Goal: Task Accomplishment & Management: Use online tool/utility

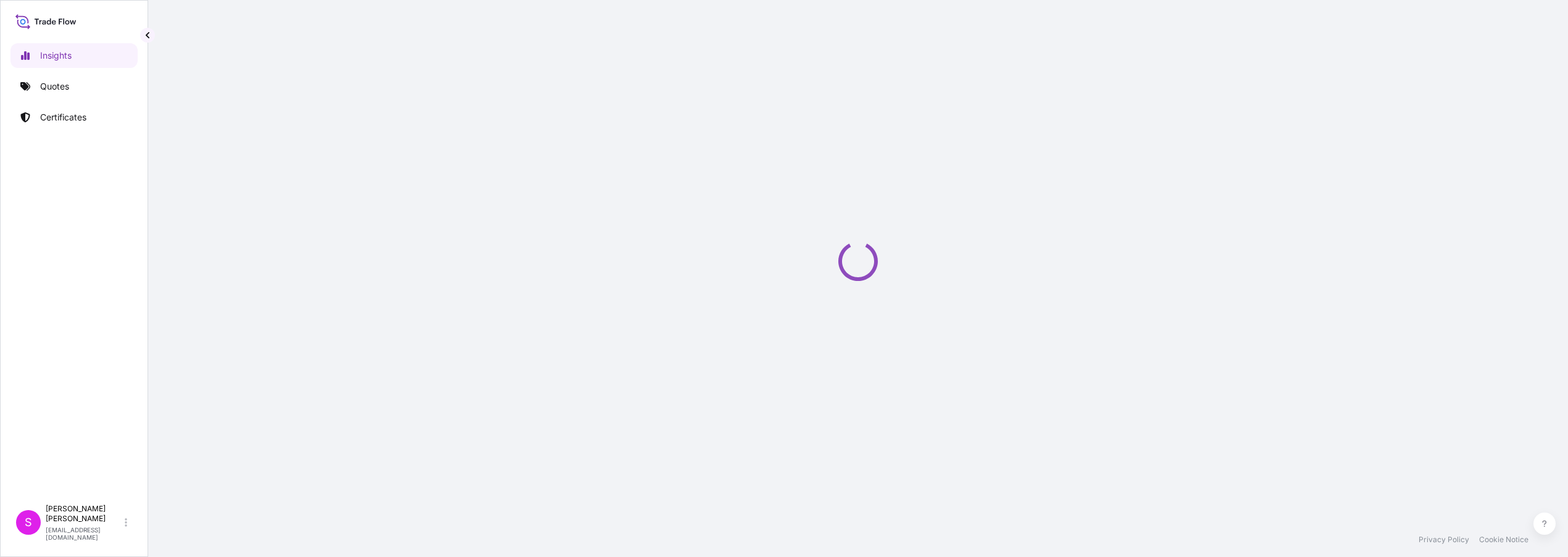
select select "2025"
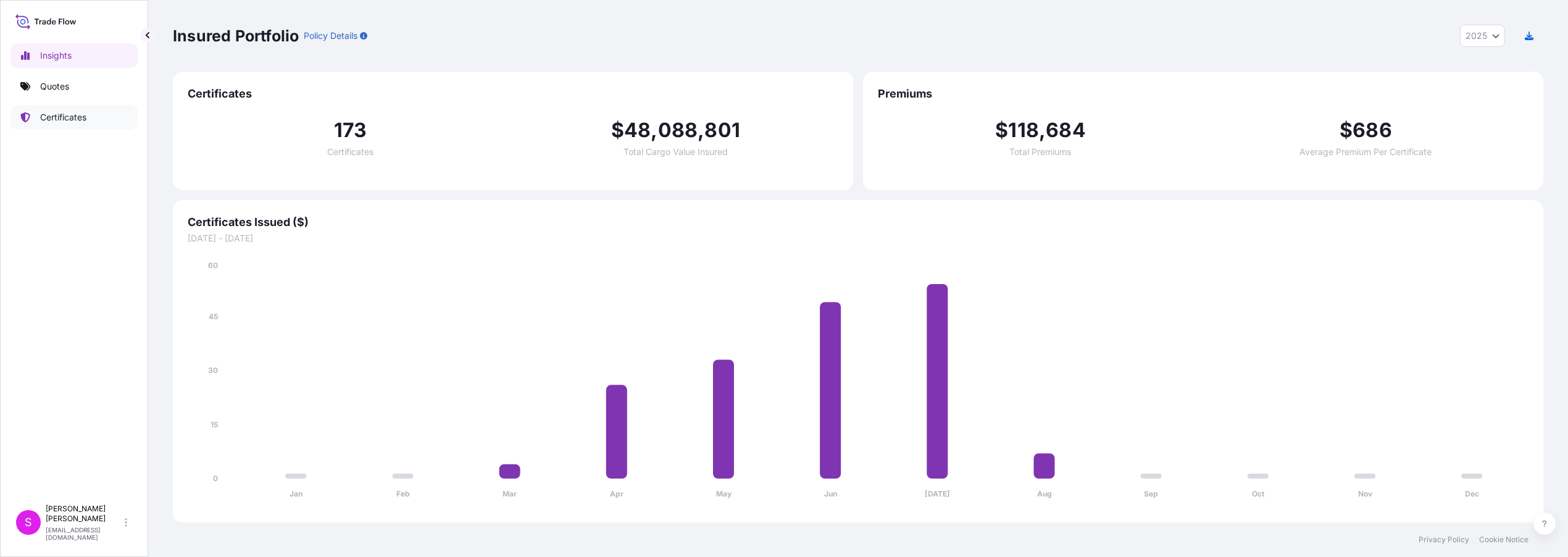
click at [65, 118] on p "Certificates" at bounding box center [63, 118] width 47 height 13
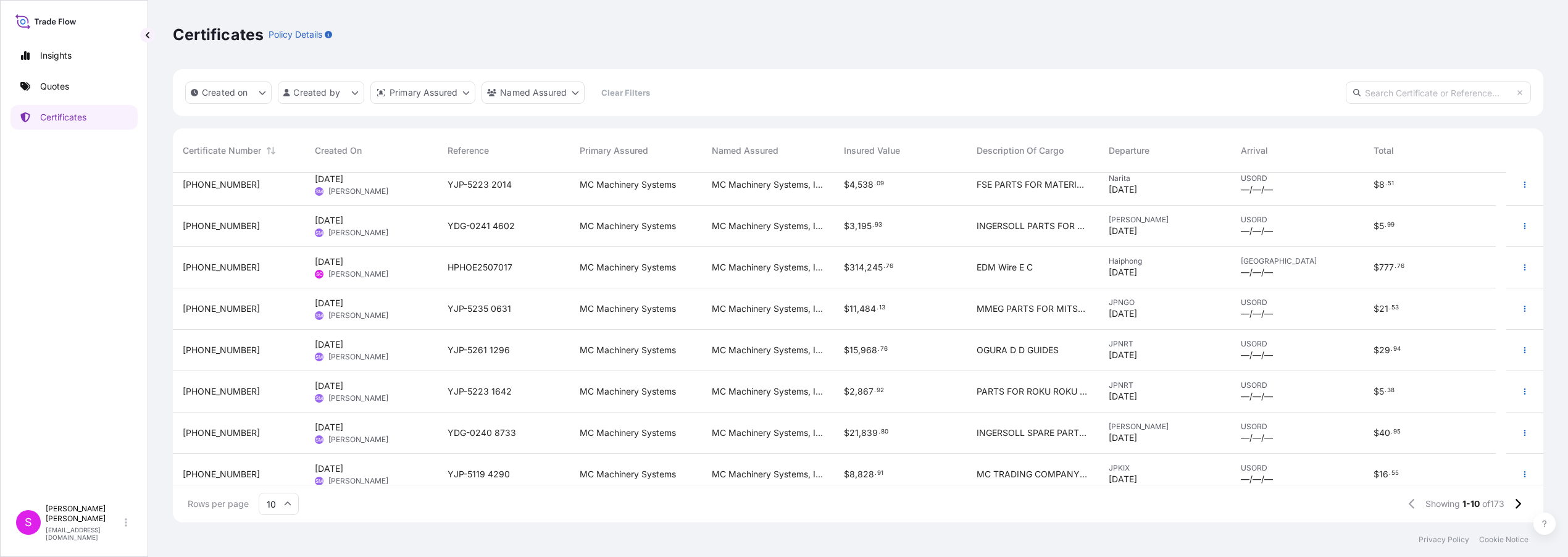
scroll to position [101, 0]
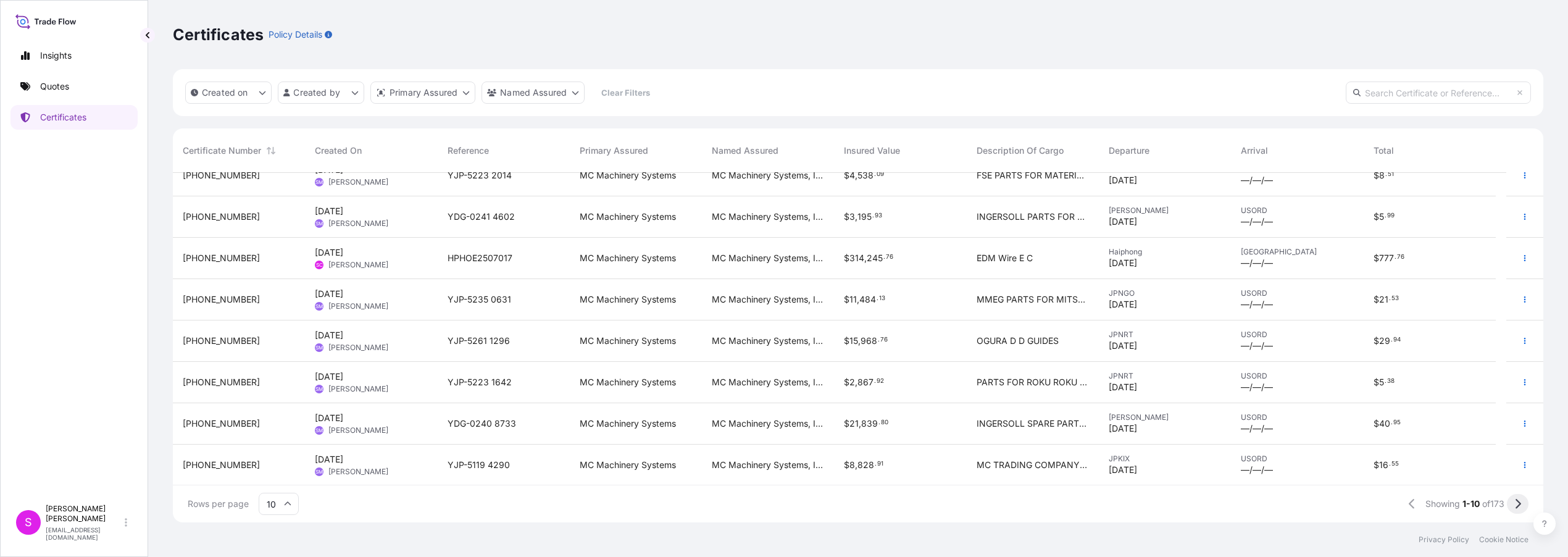
click at [1514, 503] on icon at bounding box center [1518, 504] width 7 height 11
click at [1514, 505] on icon at bounding box center [1518, 504] width 7 height 11
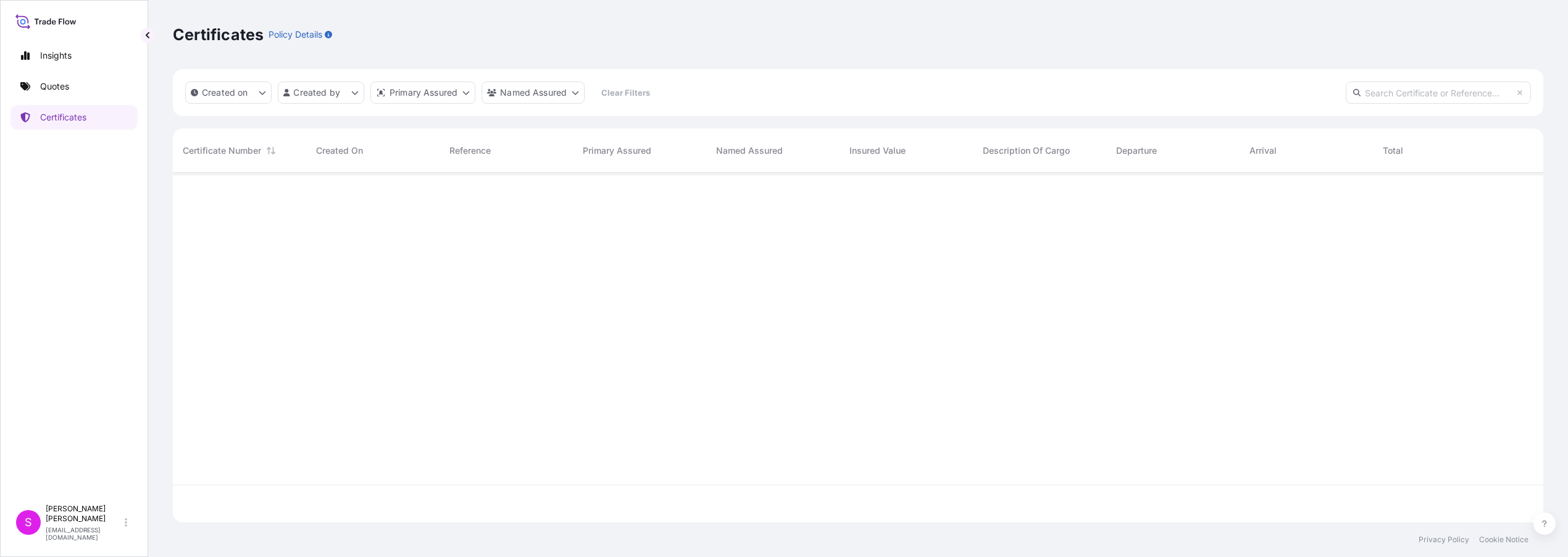
scroll to position [0, 0]
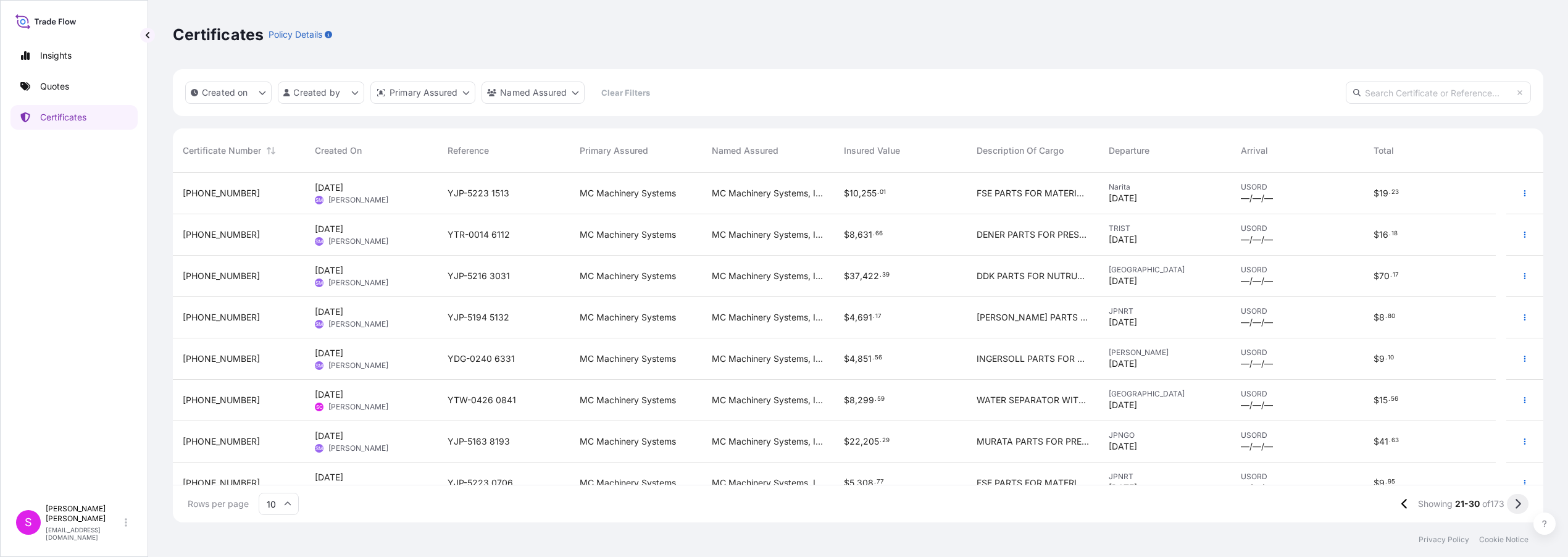
click at [1521, 502] on button at bounding box center [1517, 504] width 22 height 20
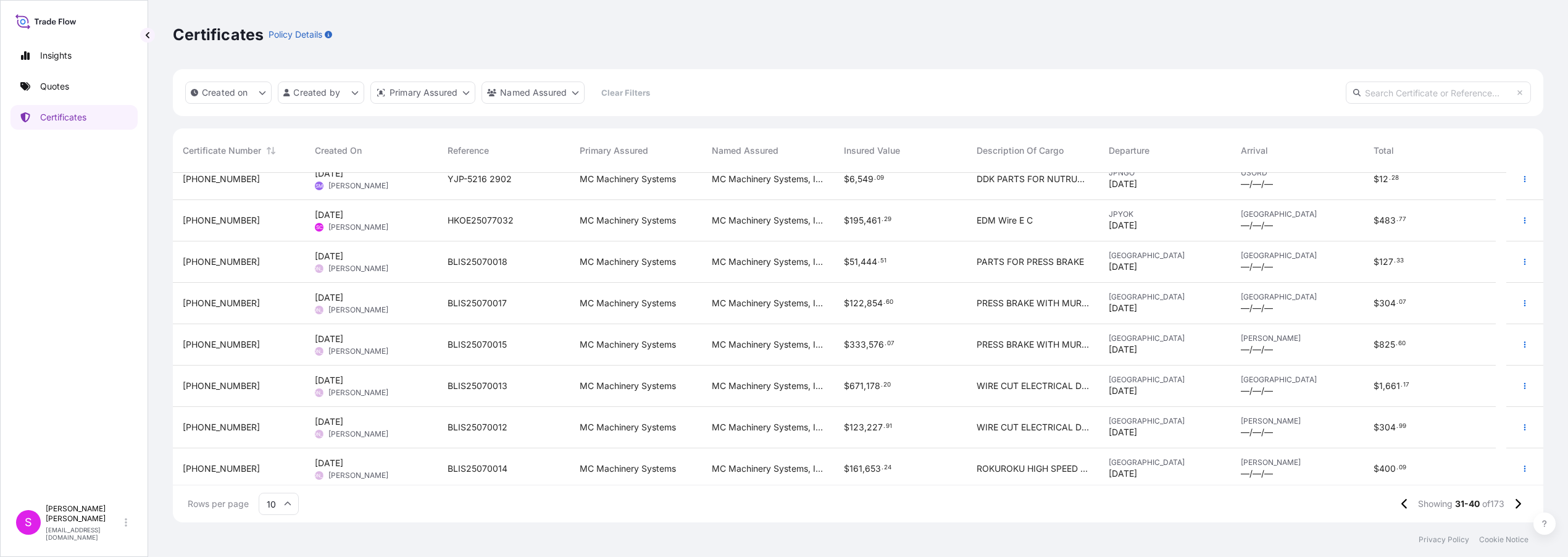
scroll to position [101, 0]
click at [1517, 504] on icon at bounding box center [1518, 504] width 7 height 11
click at [1518, 507] on icon at bounding box center [1518, 504] width 6 height 10
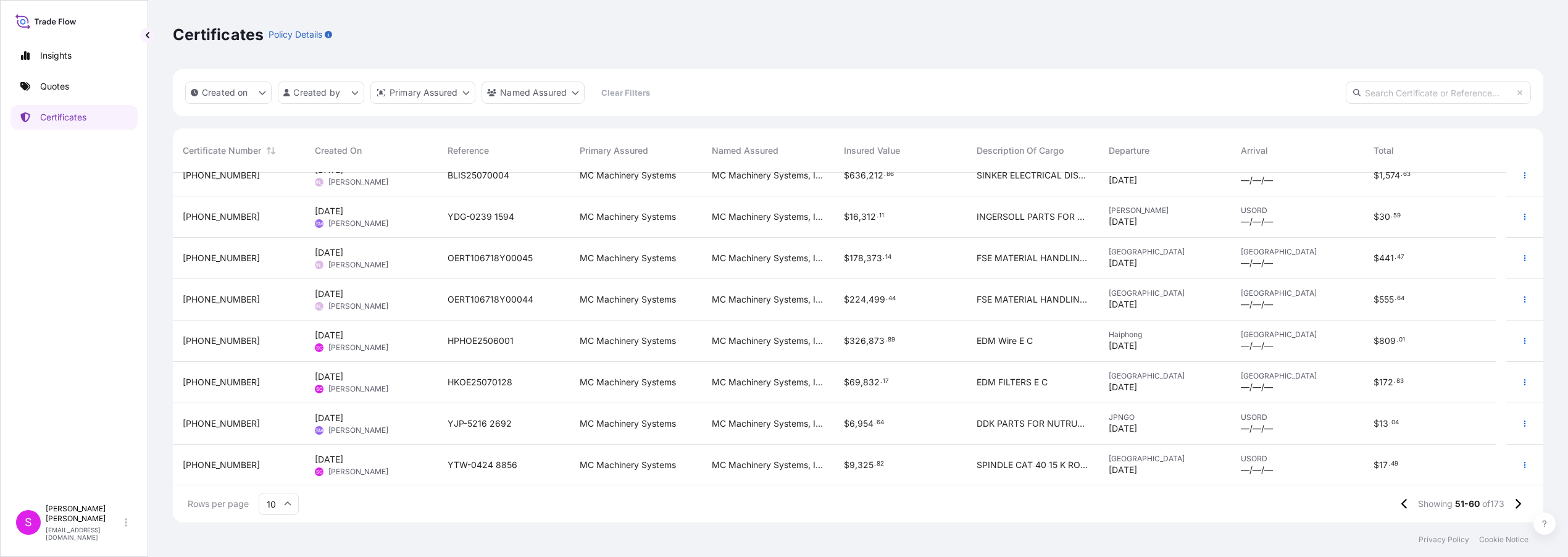
click at [458, 383] on span "HKOE25070128" at bounding box center [480, 383] width 65 height 13
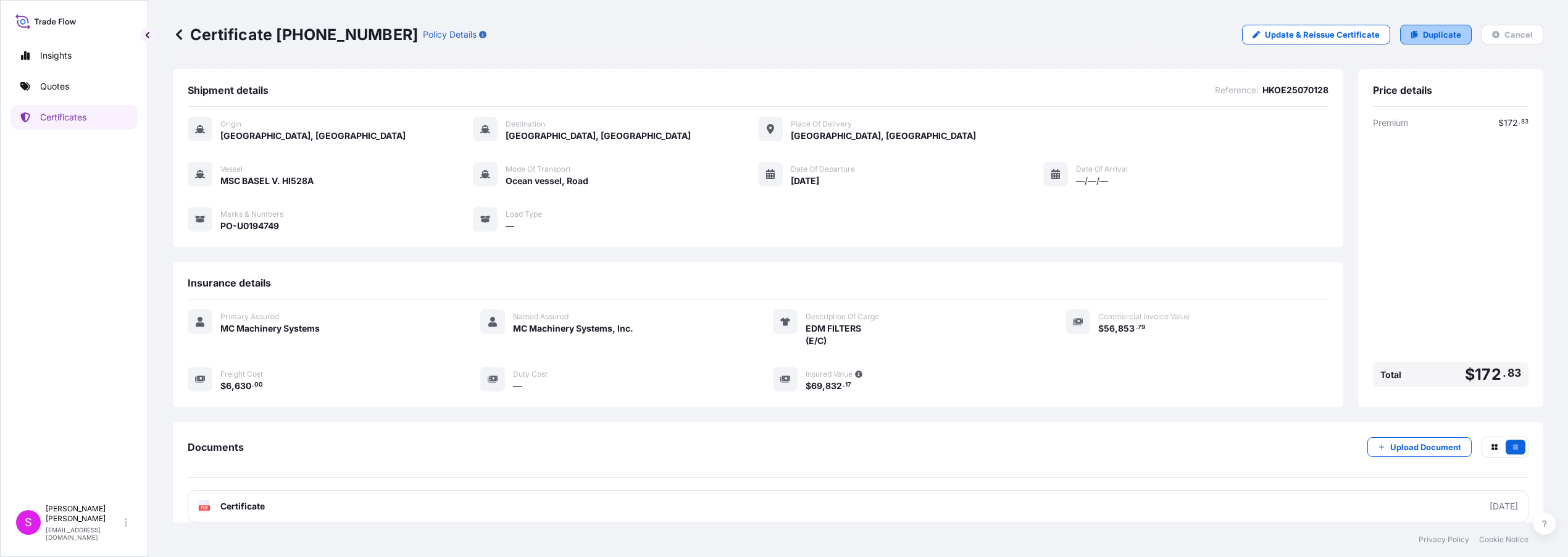
click at [1441, 33] on p "Duplicate" at bounding box center [1442, 35] width 38 height 13
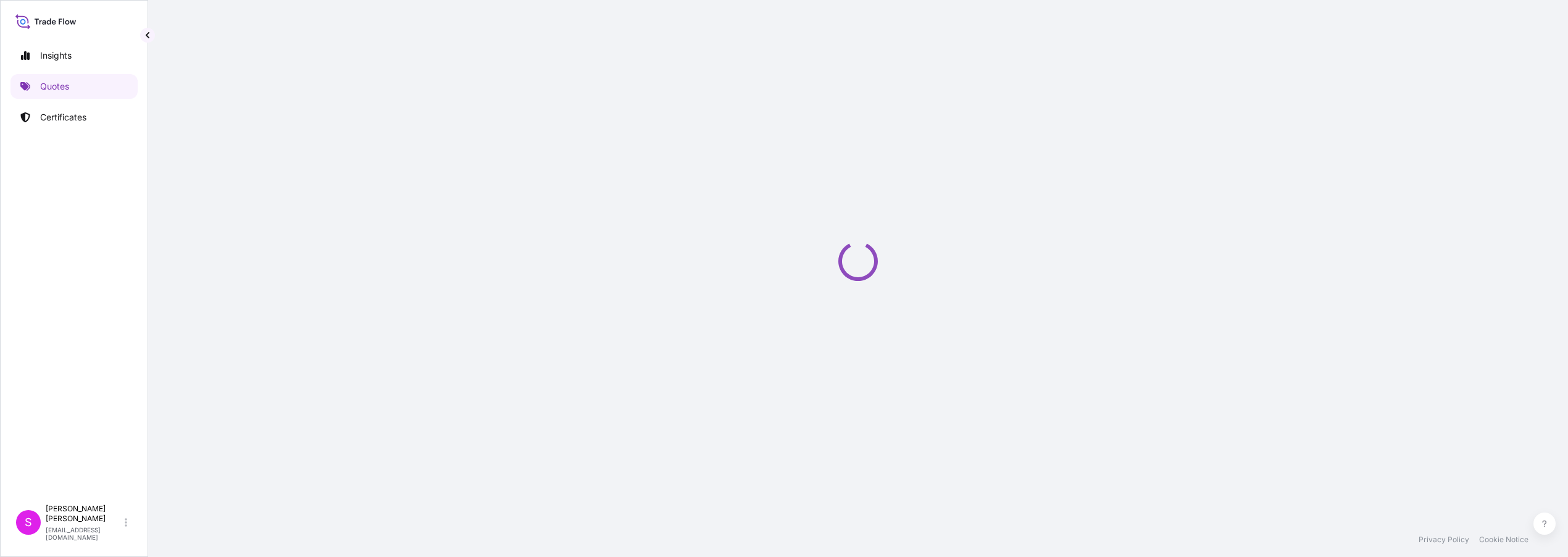
select select "Ocean Vessel"
select select "Road / [GEOGRAPHIC_DATA]"
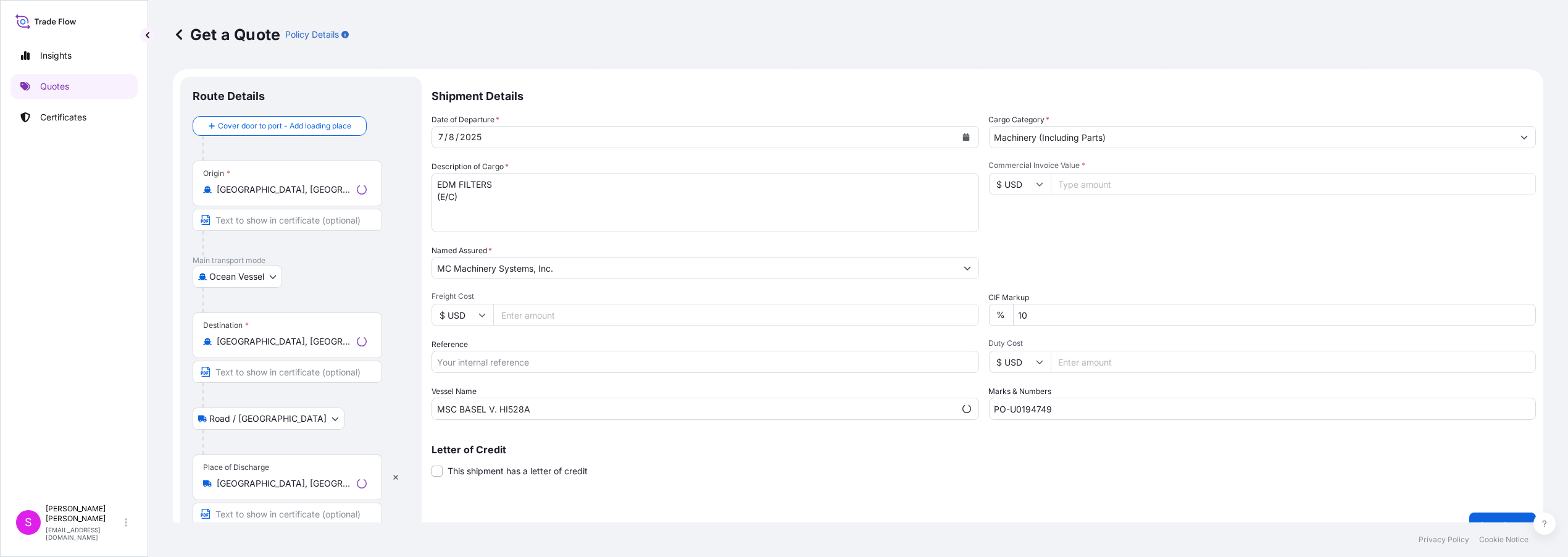
scroll to position [19, 0]
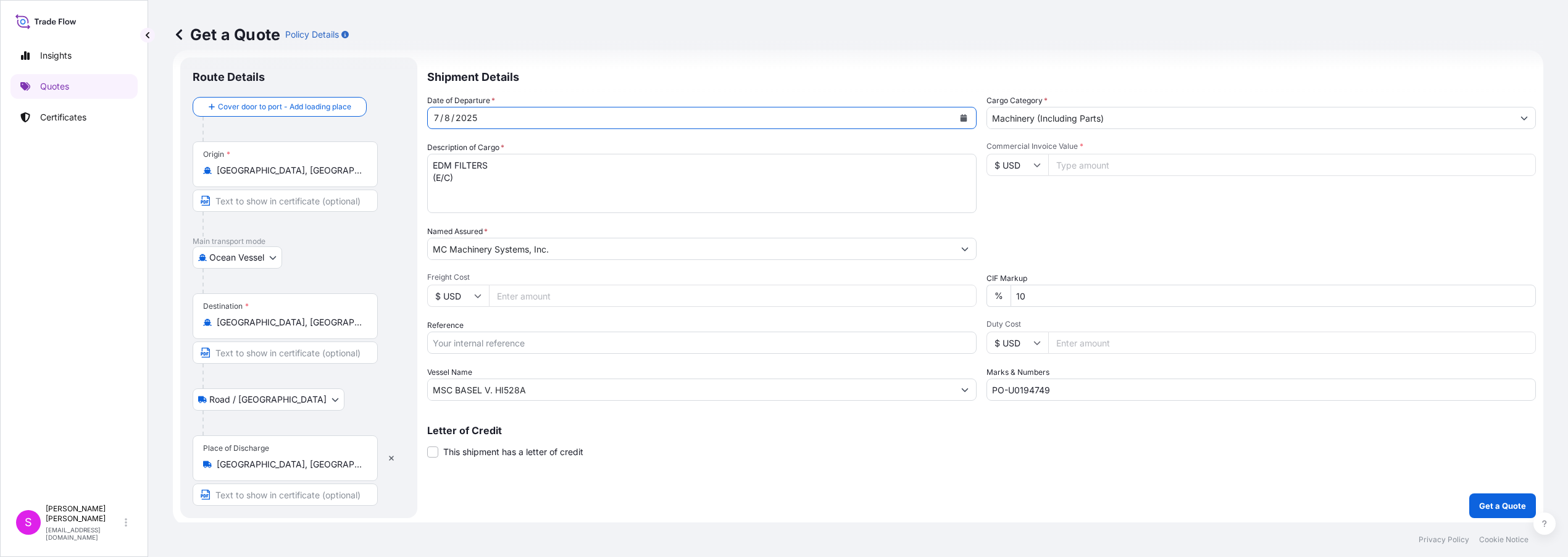
click at [961, 118] on icon "Calendar" at bounding box center [964, 118] width 8 height 8
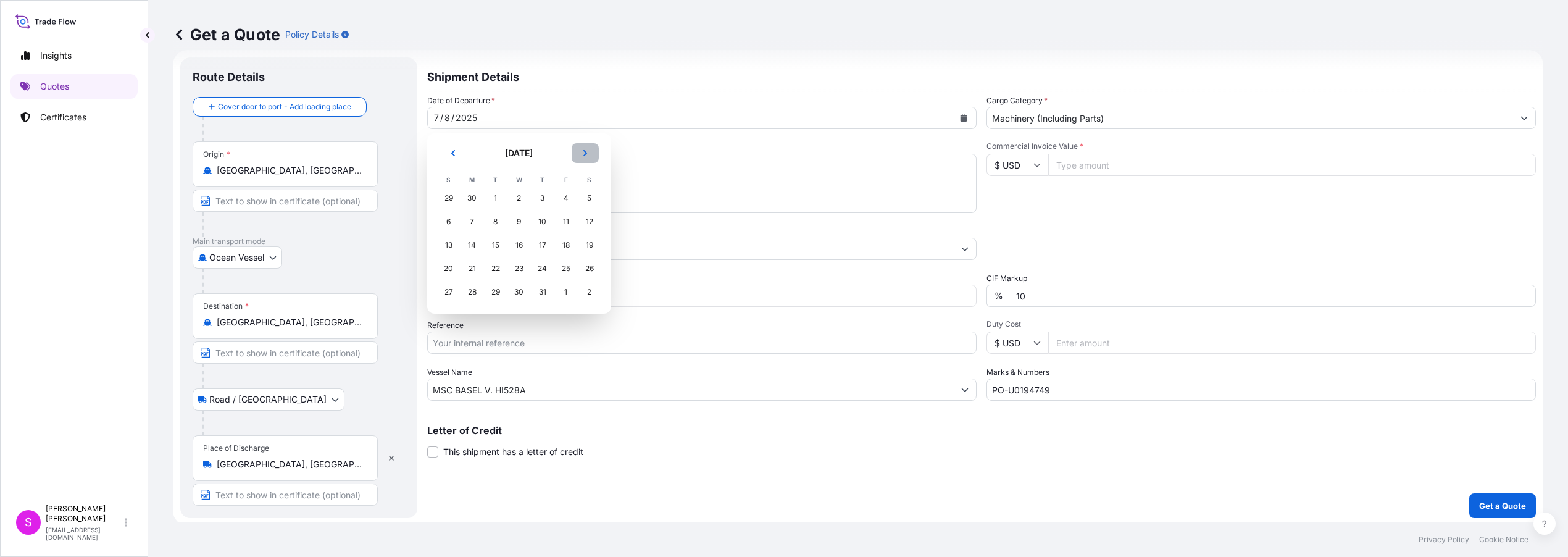
click at [585, 152] on icon "Next" at bounding box center [585, 153] width 8 height 8
click at [520, 224] on div "6" at bounding box center [519, 222] width 23 height 23
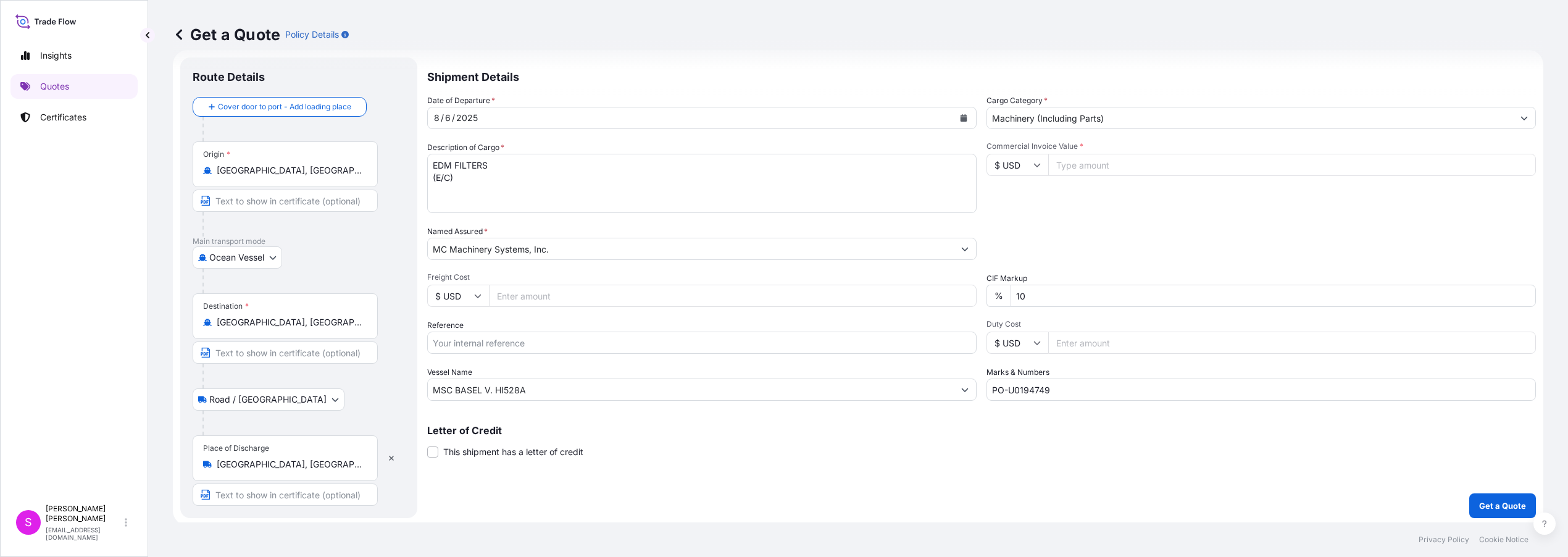
click at [1075, 166] on input "Commercial Invoice Value *" at bounding box center [1292, 165] width 487 height 23
type input "56248.47"
click at [533, 299] on input "Freight Cost" at bounding box center [732, 296] width 487 height 23
type input "6290.00"
click at [497, 342] on input "Reference" at bounding box center [702, 343] width 549 height 23
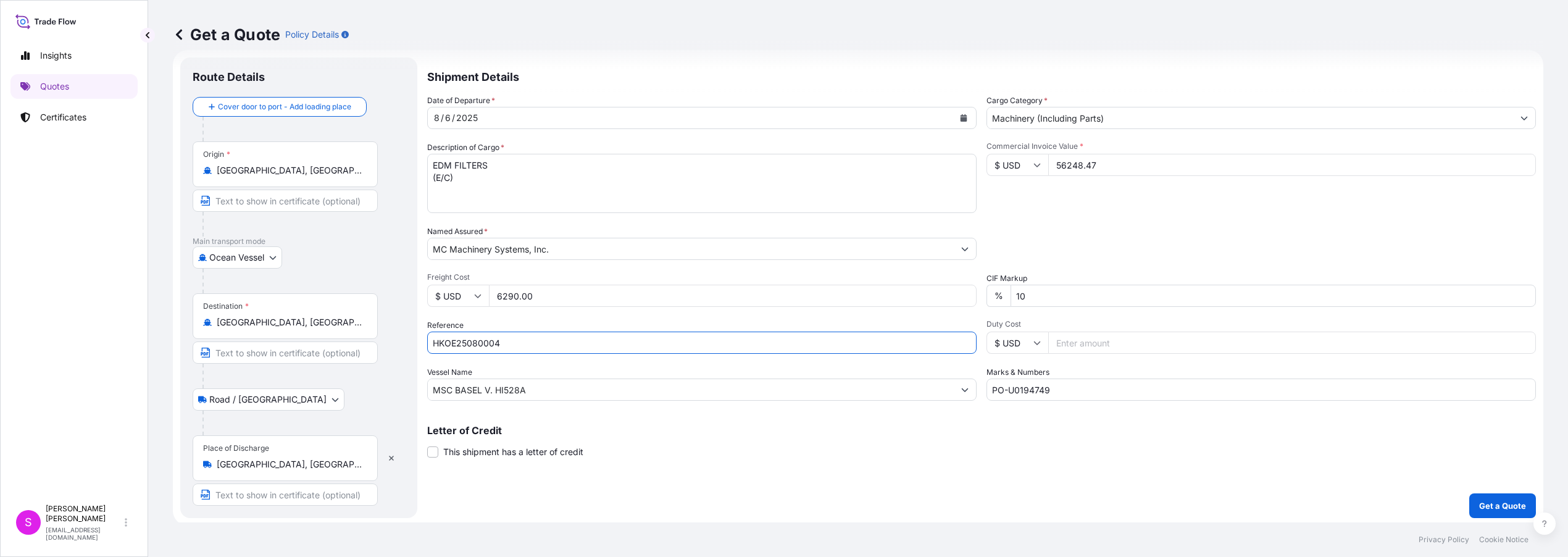
type input "HKOE25080004"
drag, startPoint x: 537, startPoint y: 384, endPoint x: 417, endPoint y: 381, distance: 120.0
click at [417, 381] on form "Route Details Cover door to port - Add loading place Place of loading Road / [G…" at bounding box center [858, 288] width 1371 height 476
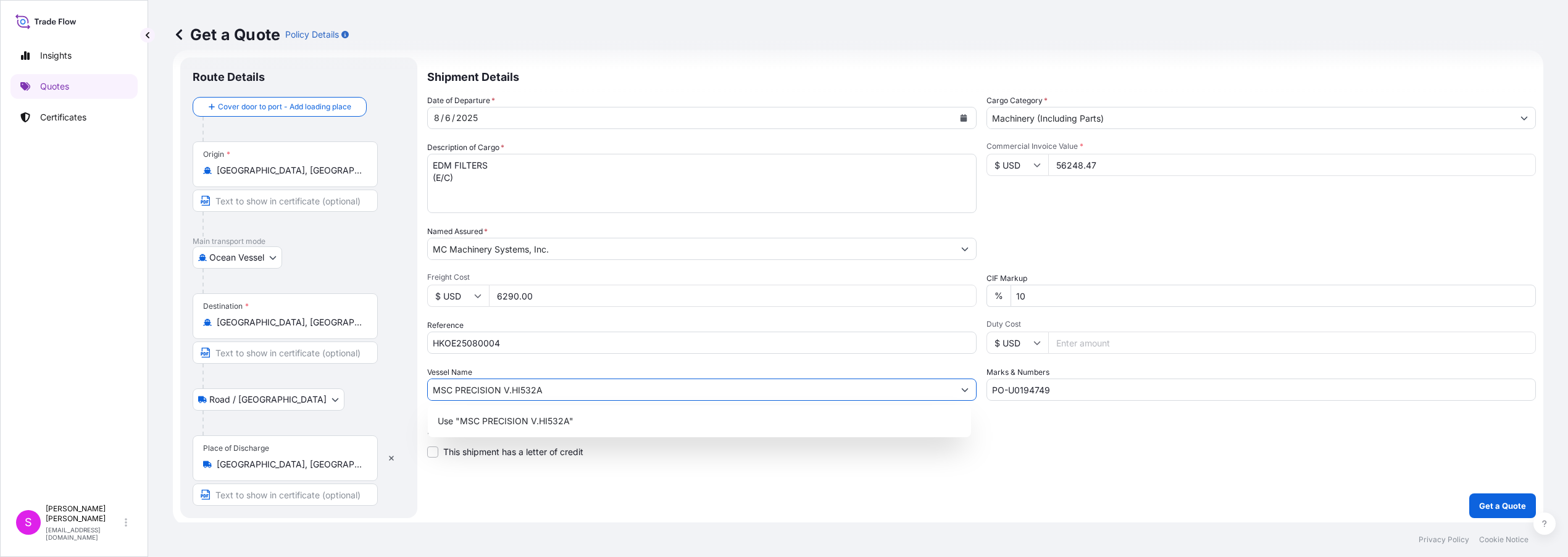
type input "MSC PRECISION V.HI532A"
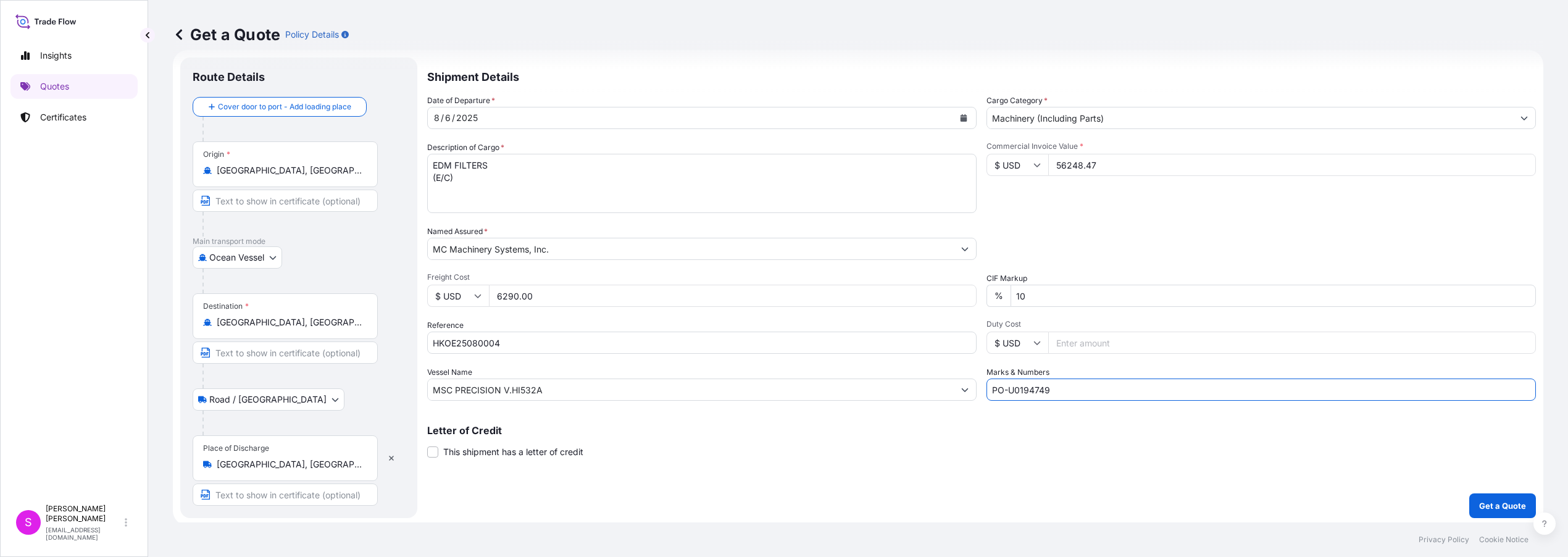
drag, startPoint x: 1065, startPoint y: 390, endPoint x: 1016, endPoint y: 388, distance: 49.0
click at [1016, 388] on input "PO-U0194749" at bounding box center [1260, 390] width 549 height 23
type input "PO-U0195282"
click at [1494, 508] on p "Get a Quote" at bounding box center [1502, 506] width 47 height 13
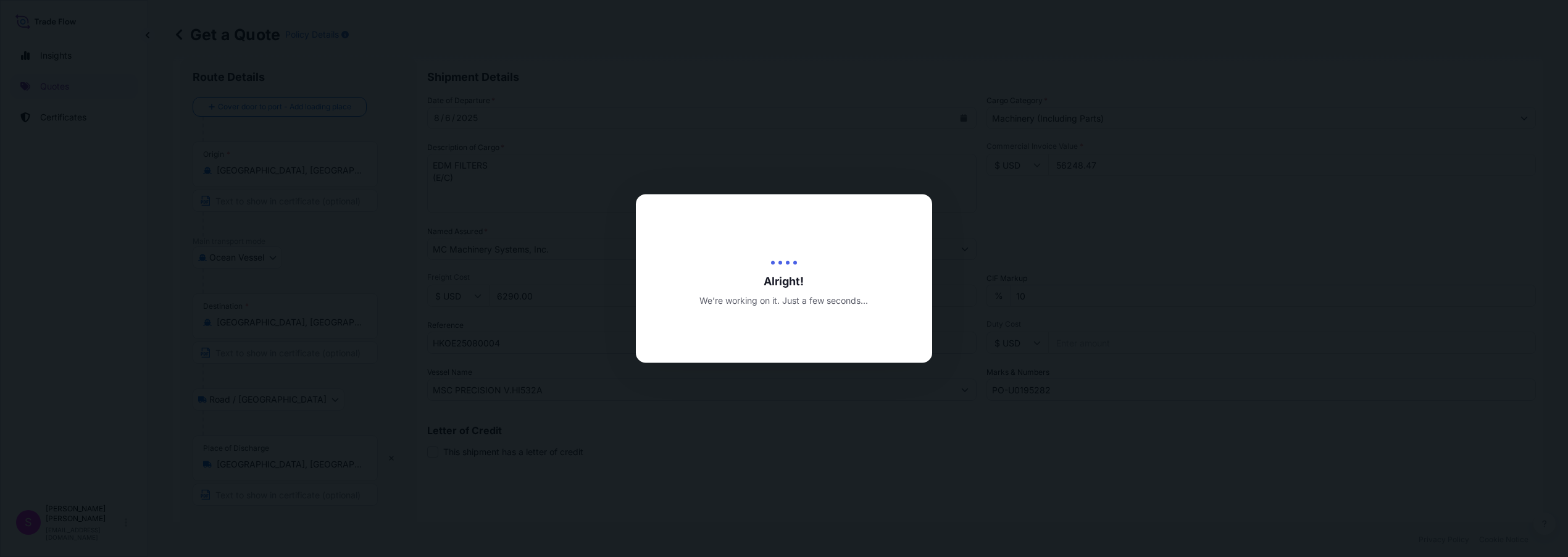
type input "[DATE]"
select select "Ocean Vessel"
select select "Road / [GEOGRAPHIC_DATA]"
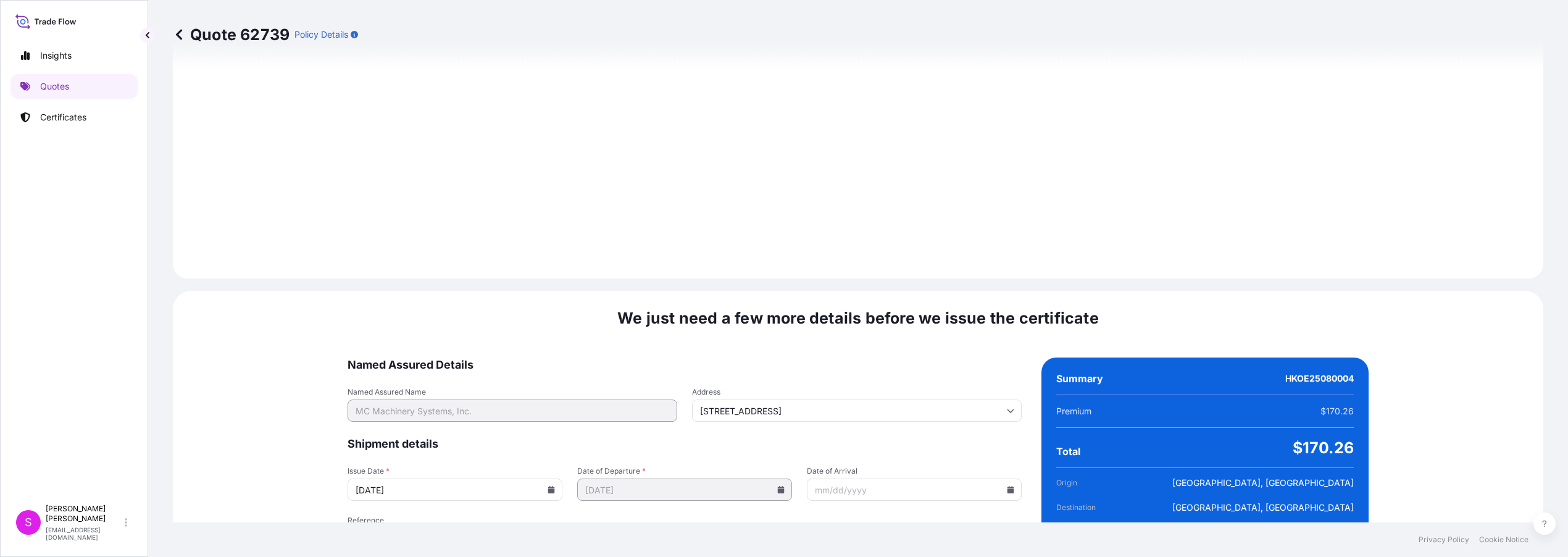
scroll to position [1467, 0]
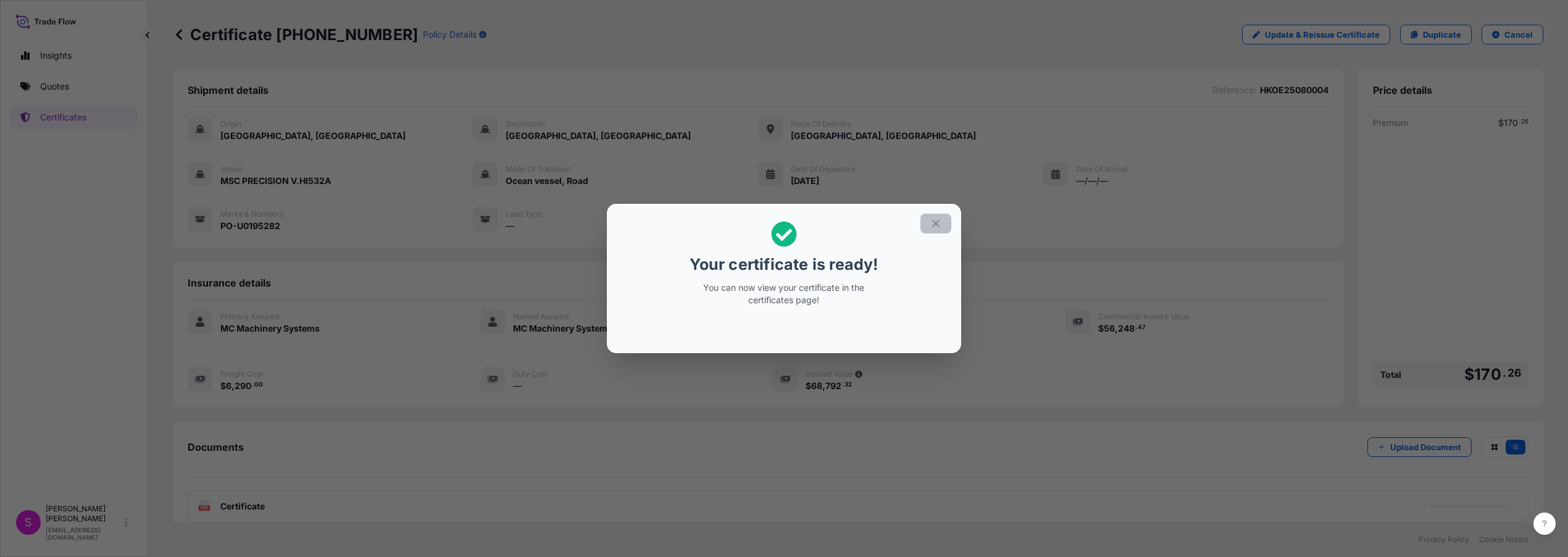
click at [937, 225] on icon "button" at bounding box center [936, 224] width 11 height 11
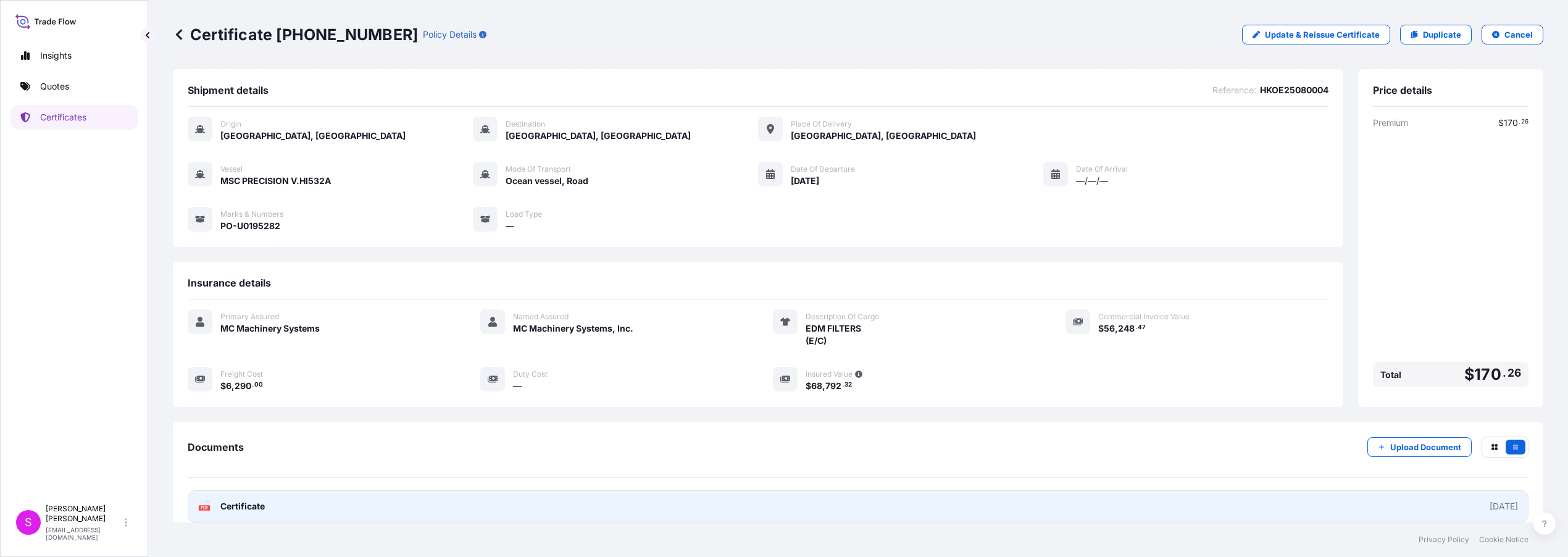
click at [231, 503] on span "Certificate" at bounding box center [242, 507] width 44 height 13
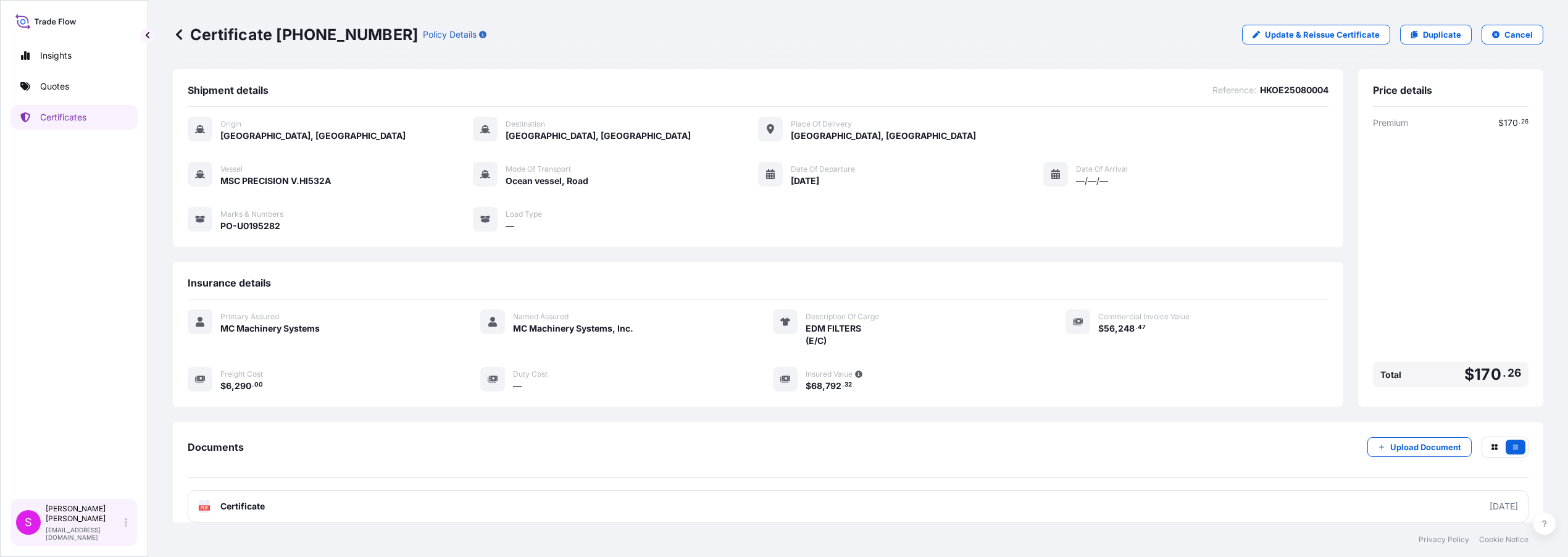
click at [59, 524] on p "[PERSON_NAME]" at bounding box center [84, 514] width 77 height 20
